Goal: Task Accomplishment & Management: Manage account settings

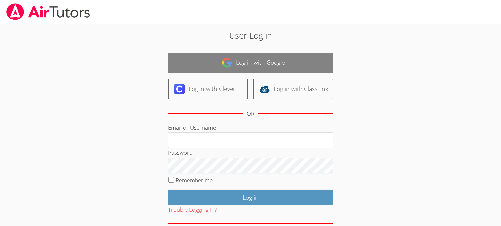
click at [314, 62] on link "Log in with Google" at bounding box center [250, 62] width 165 height 21
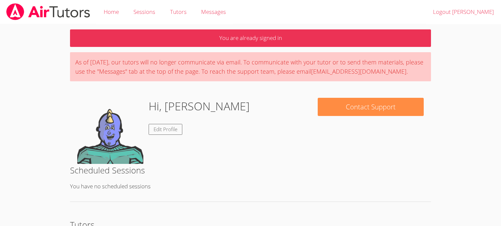
click at [461, 22] on link "Logout [PERSON_NAME]" at bounding box center [462, 12] width 75 height 24
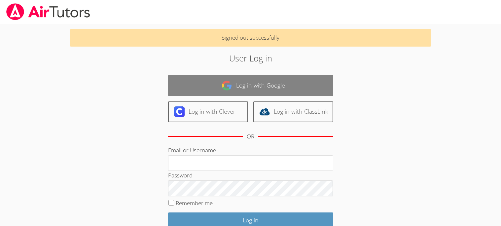
click at [228, 76] on link "Log in with Google" at bounding box center [250, 85] width 165 height 21
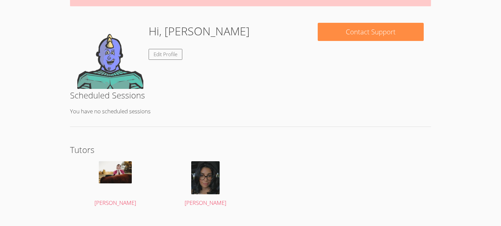
scroll to position [74, 0]
